Goal: Check status: Check status

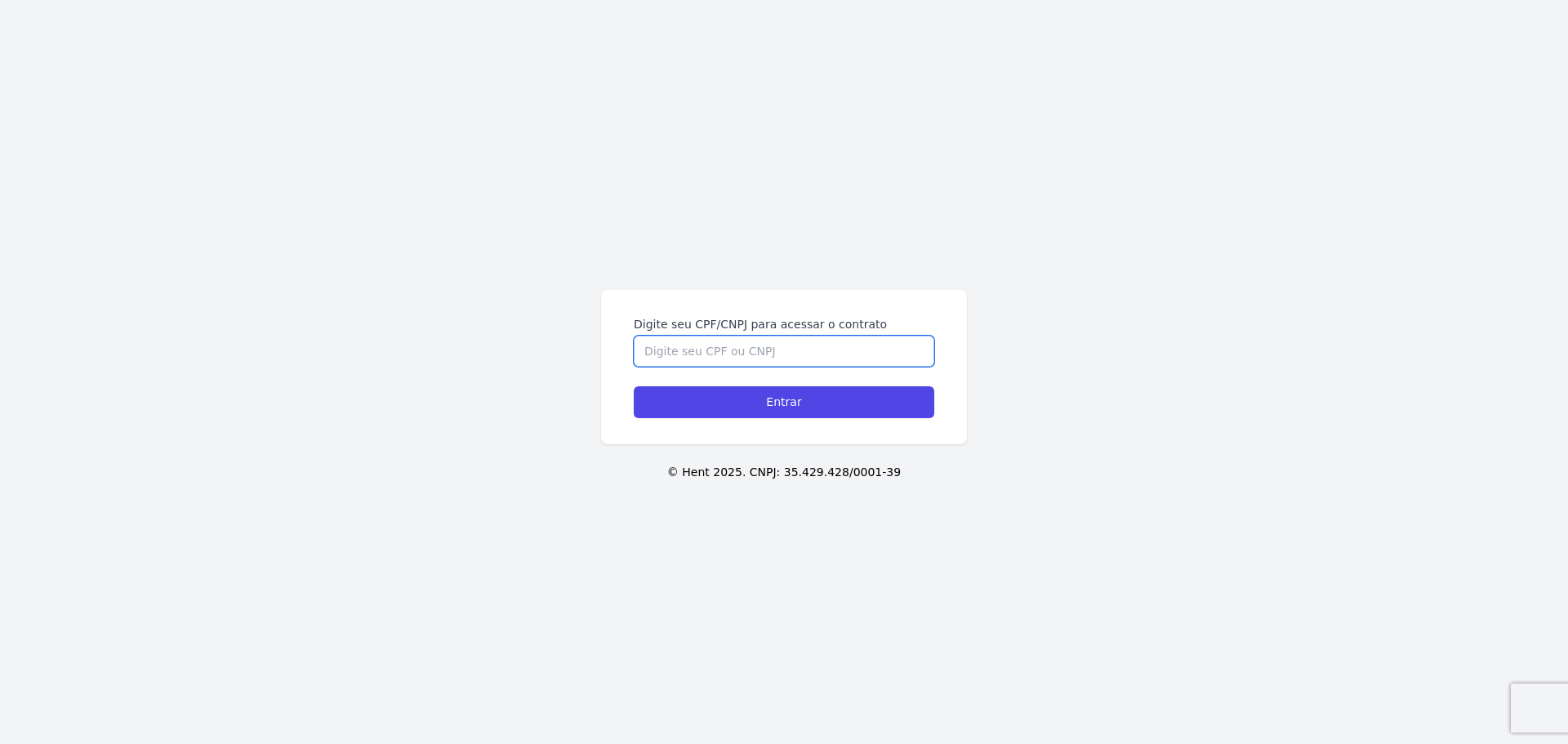
click at [841, 355] on input "Digite seu CPF/CNPJ para acessar o contrato" at bounding box center [784, 351] width 300 height 31
type input "02046357132"
click at [633, 386] on input "Entrar" at bounding box center [784, 402] width 300 height 32
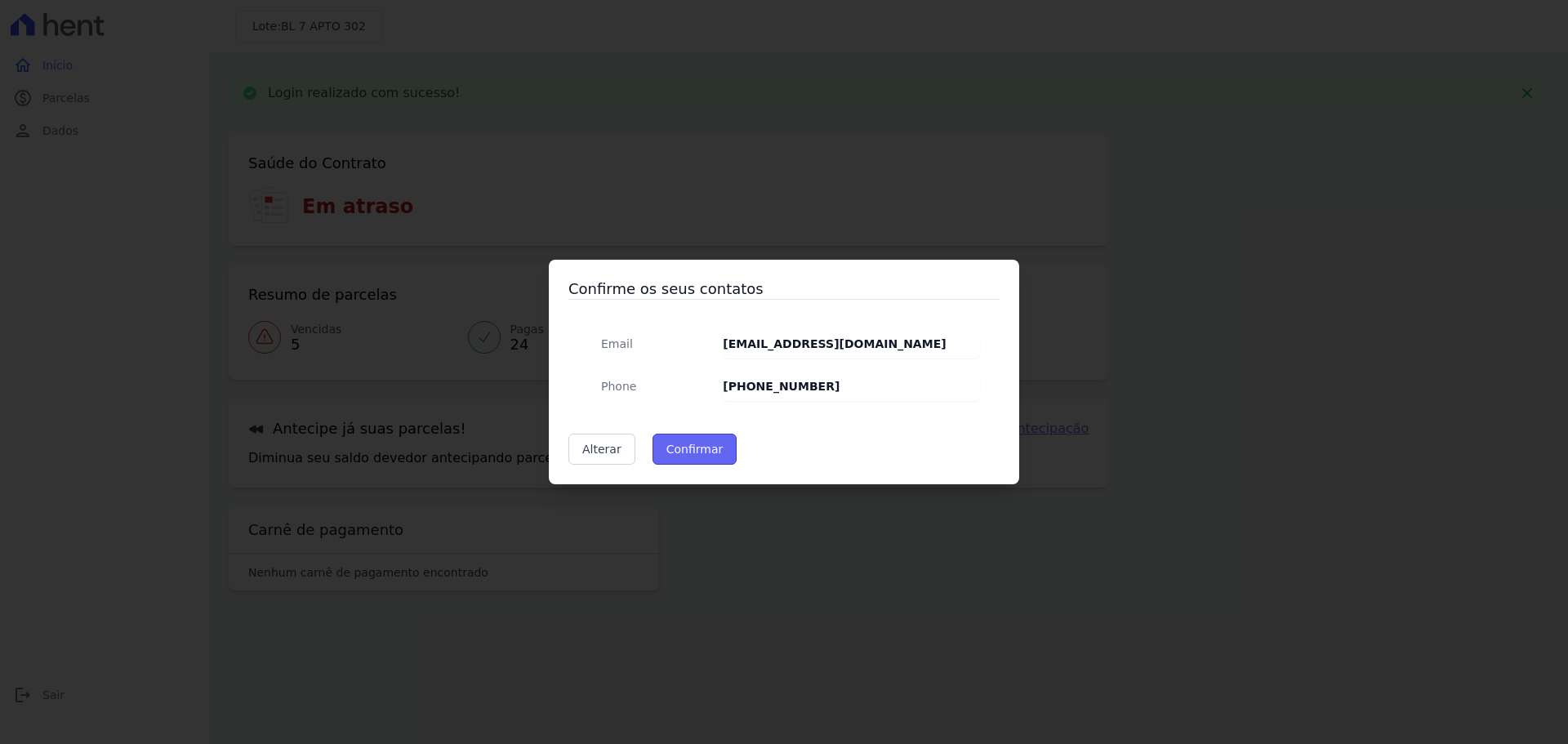
click at [705, 454] on button "Confirmar" at bounding box center [694, 449] width 85 height 31
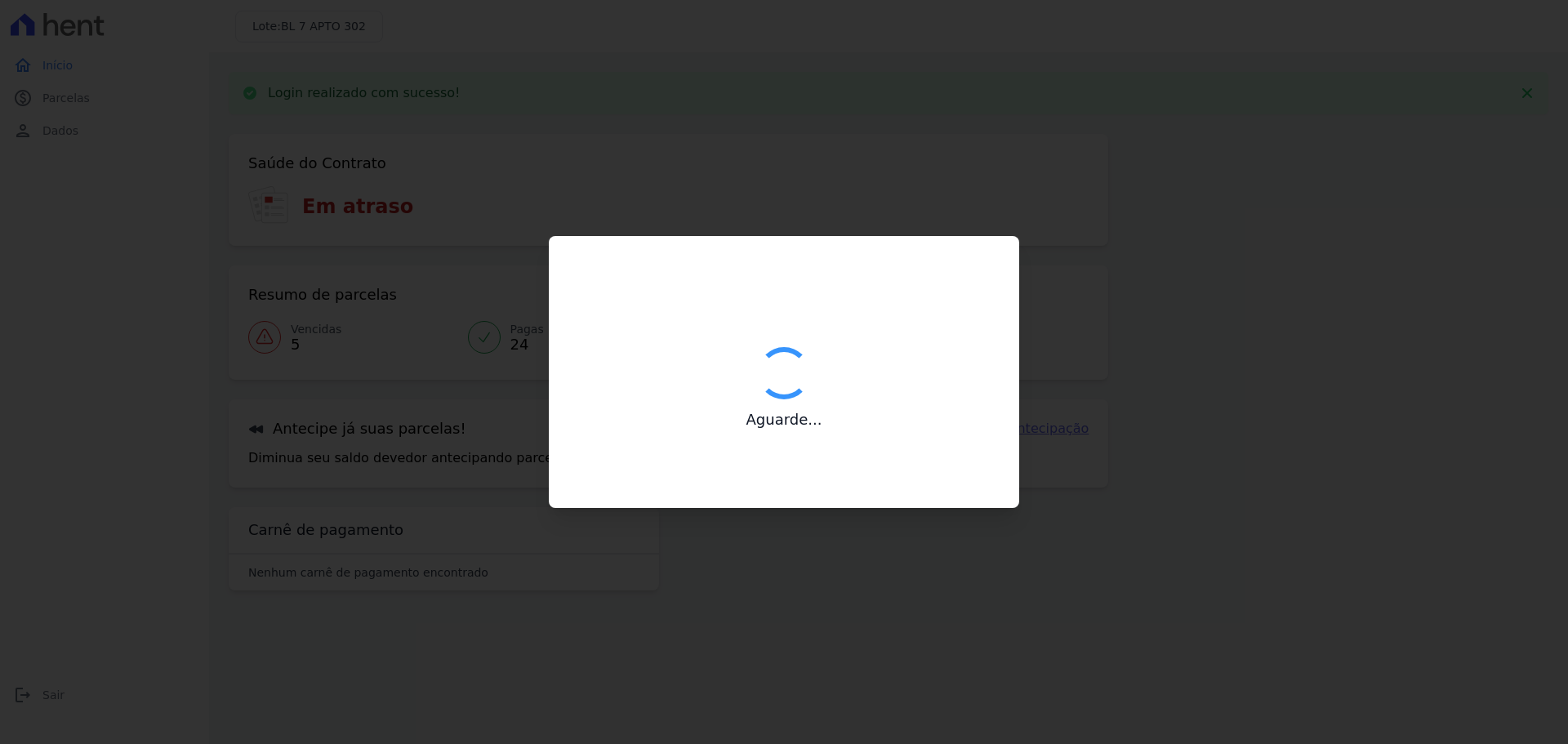
type input "Contatos confirmados com sucesso."
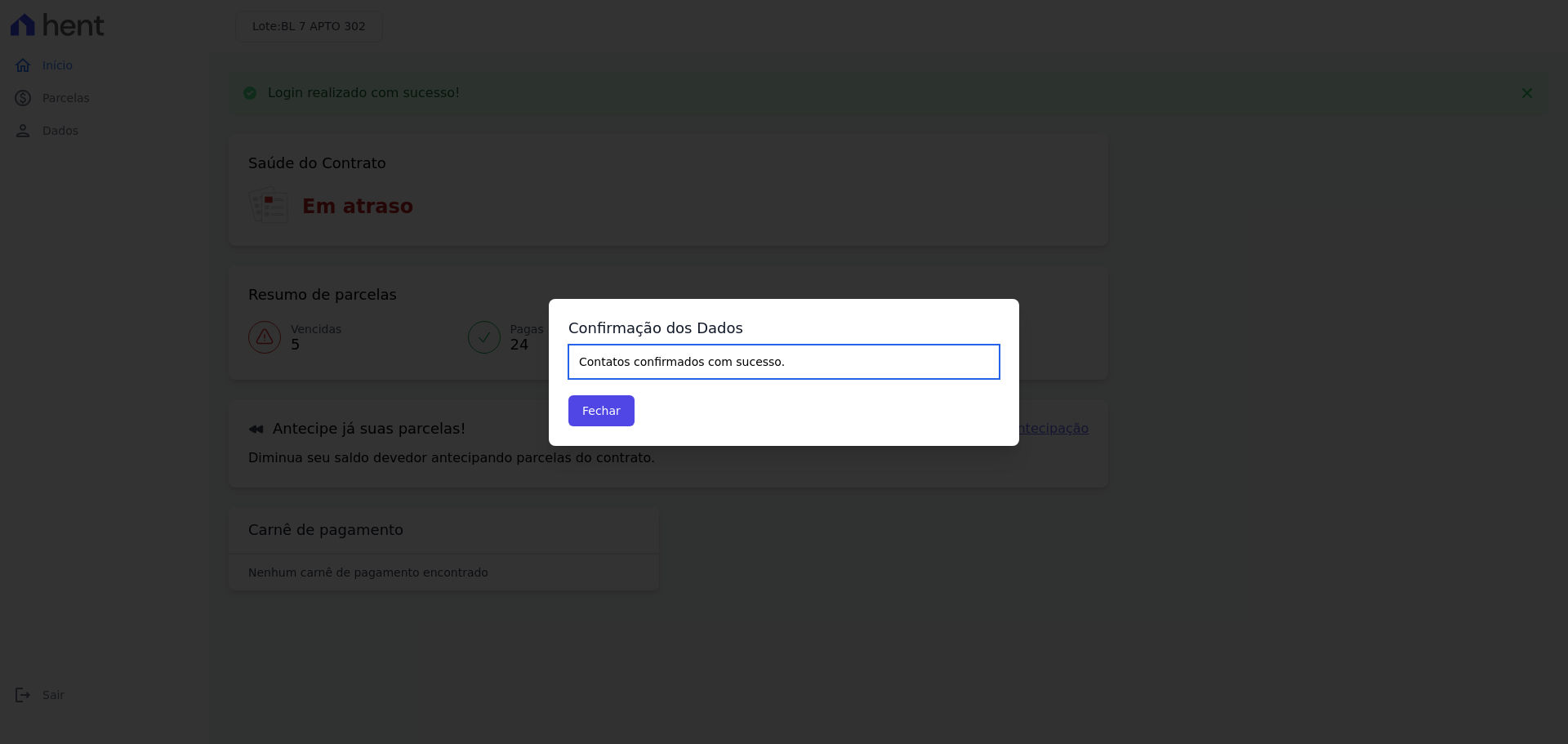
click at [631, 376] on input "Contatos confirmados com sucesso." at bounding box center [784, 361] width 431 height 34
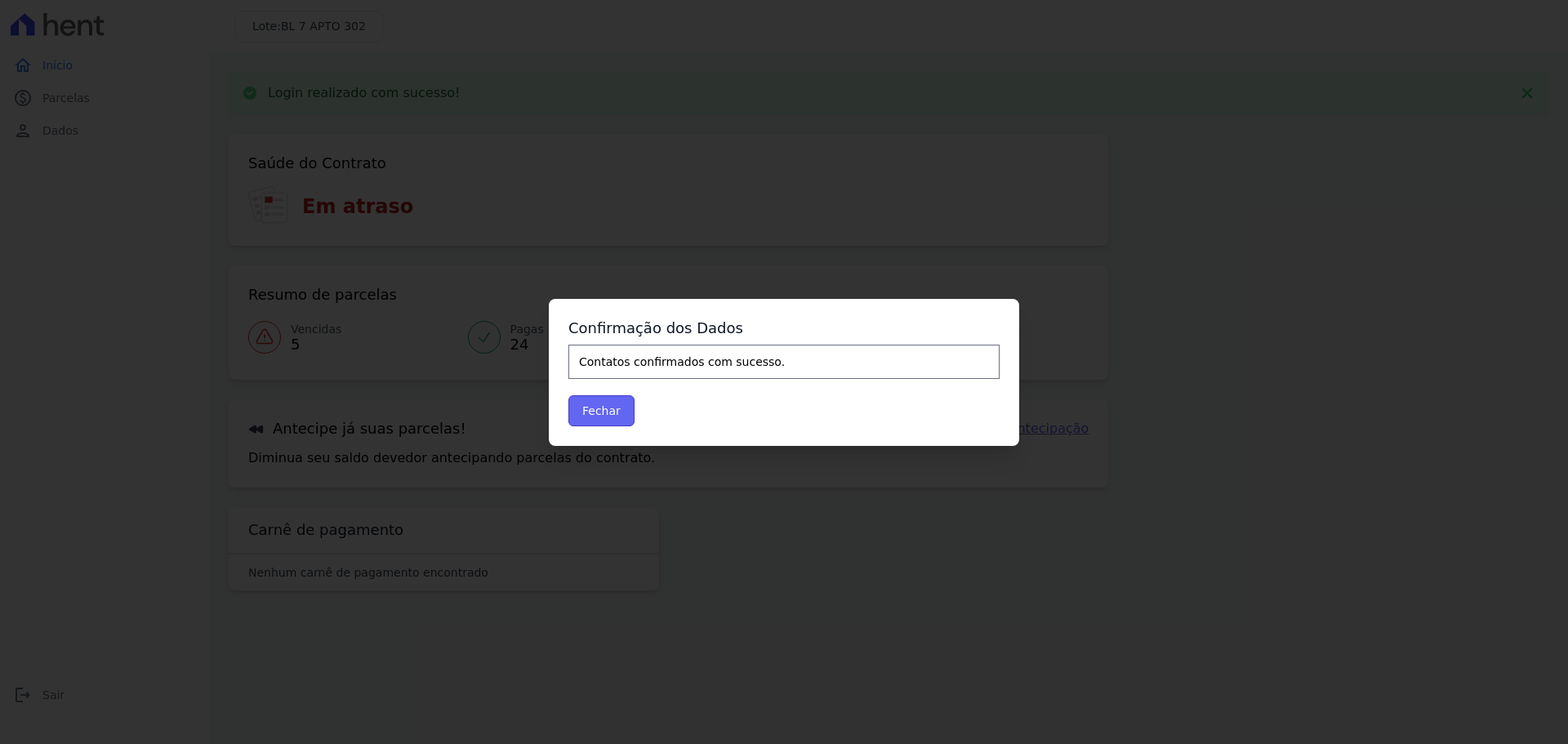
click at [605, 404] on button "Fechar" at bounding box center [601, 410] width 66 height 31
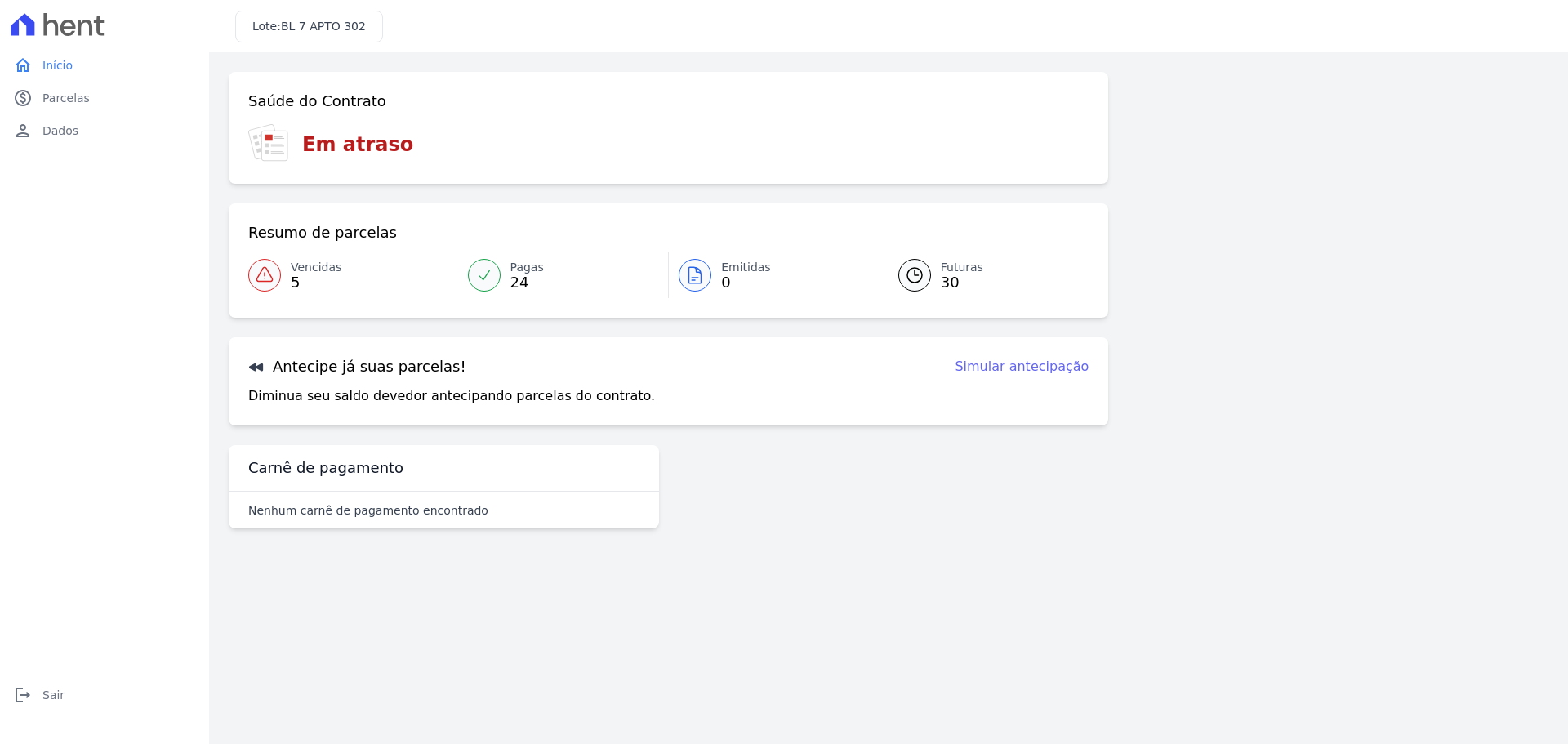
click at [281, 276] on link "Vencidas 5" at bounding box center [353, 275] width 209 height 45
